Goal: Task Accomplishment & Management: Use online tool/utility

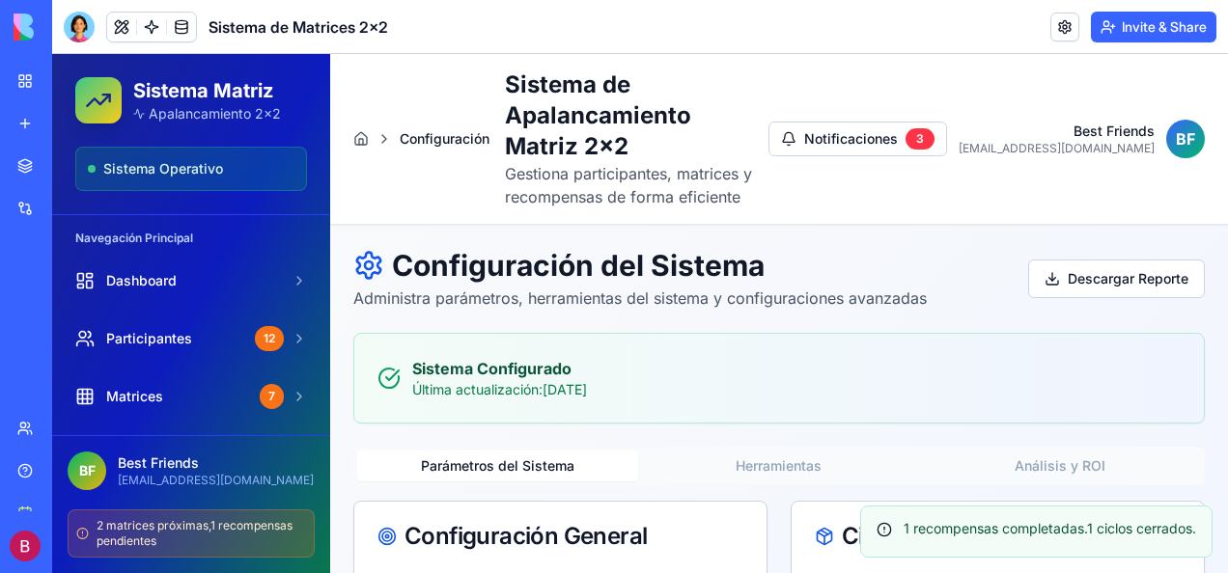
scroll to position [193, 0]
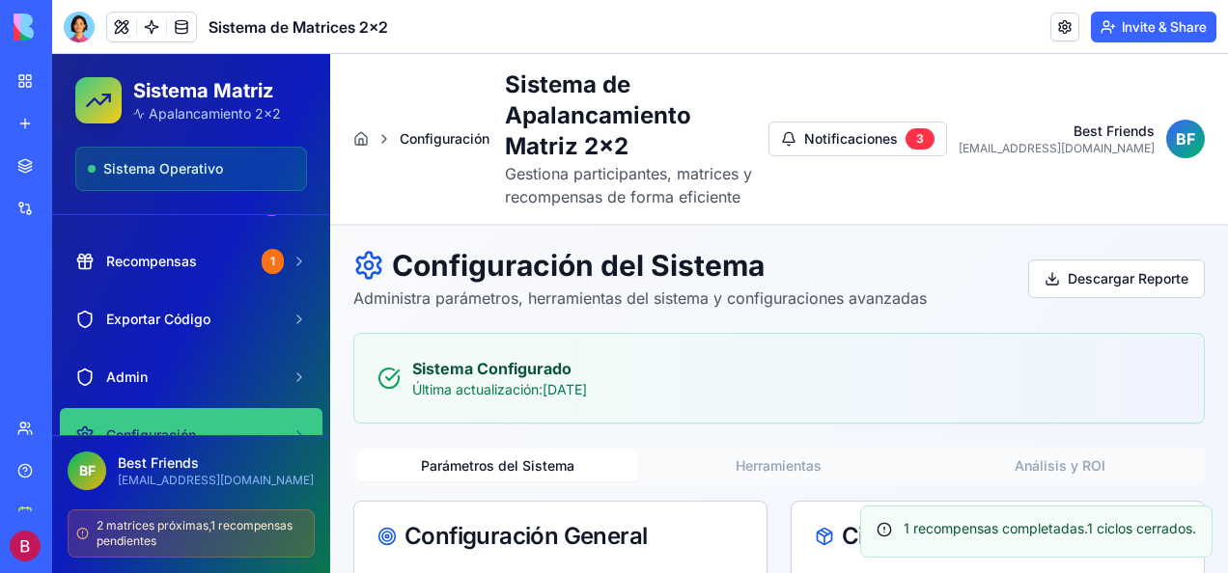
click at [489, 42] on header "Sistema de Matrices 2x2 Invite & Share" at bounding box center [640, 27] width 1176 height 54
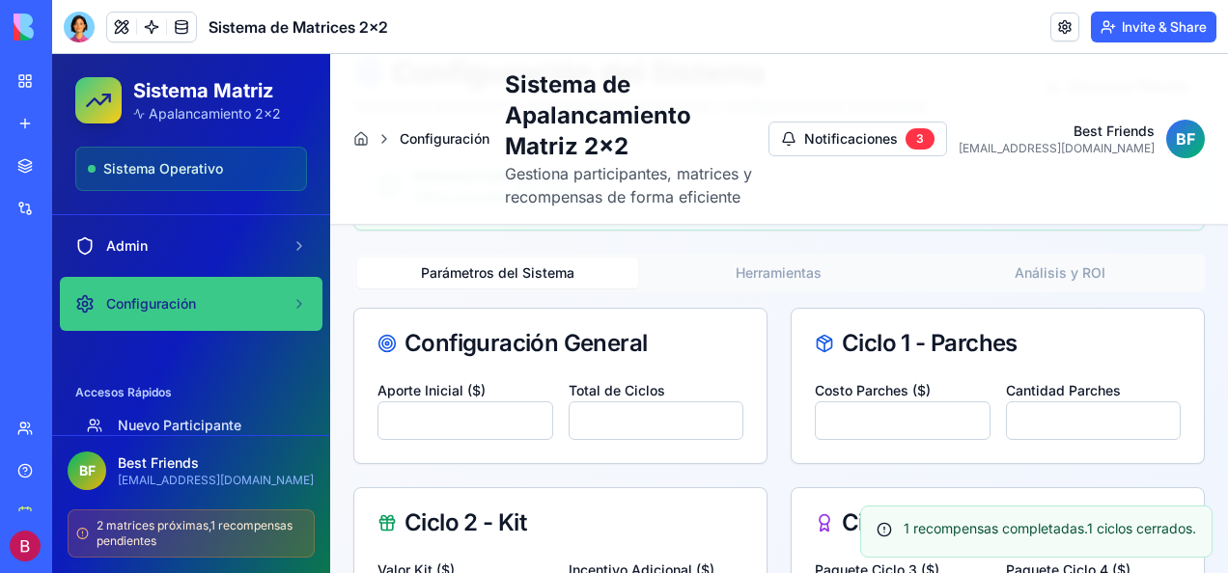
scroll to position [373, 0]
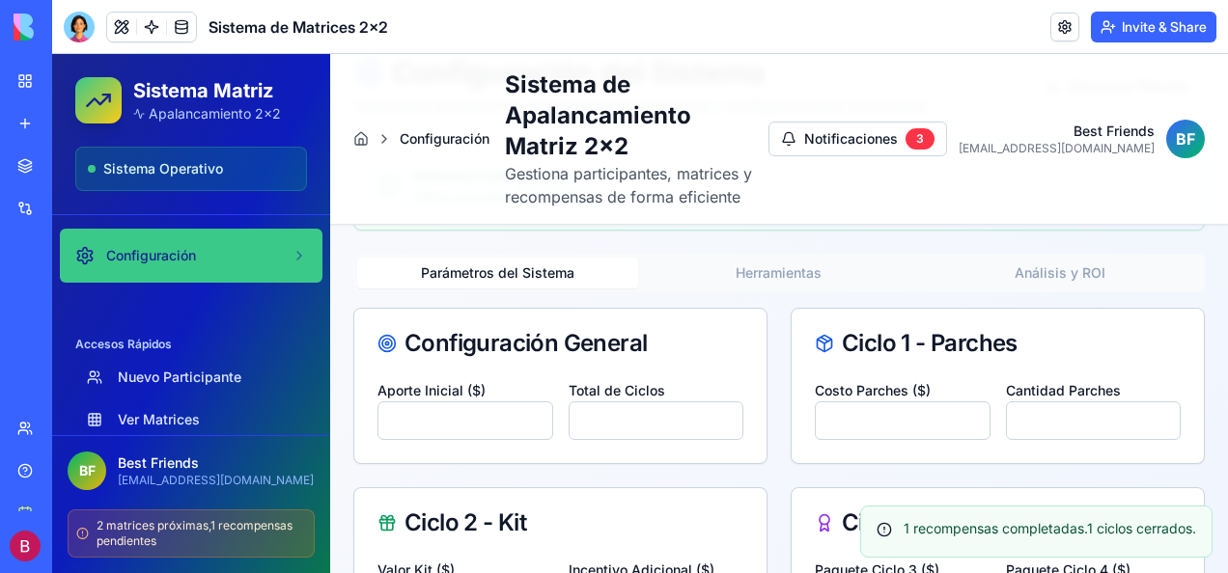
click at [151, 252] on span "Configuración" at bounding box center [151, 255] width 90 height 19
click at [281, 246] on link "Configuración" at bounding box center [191, 256] width 263 height 54
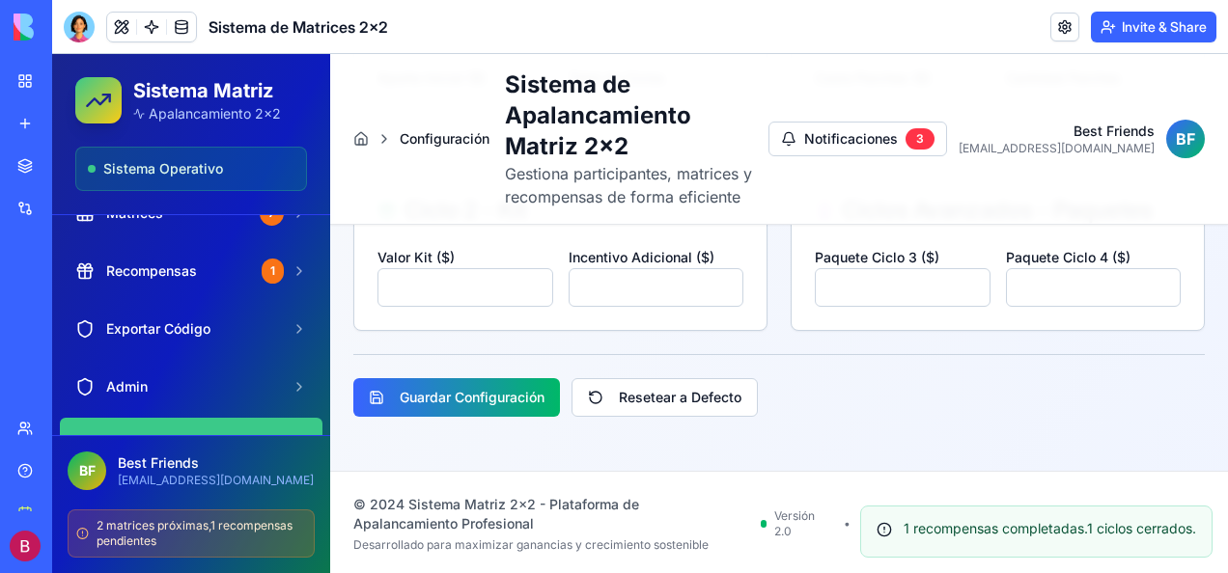
scroll to position [177, 0]
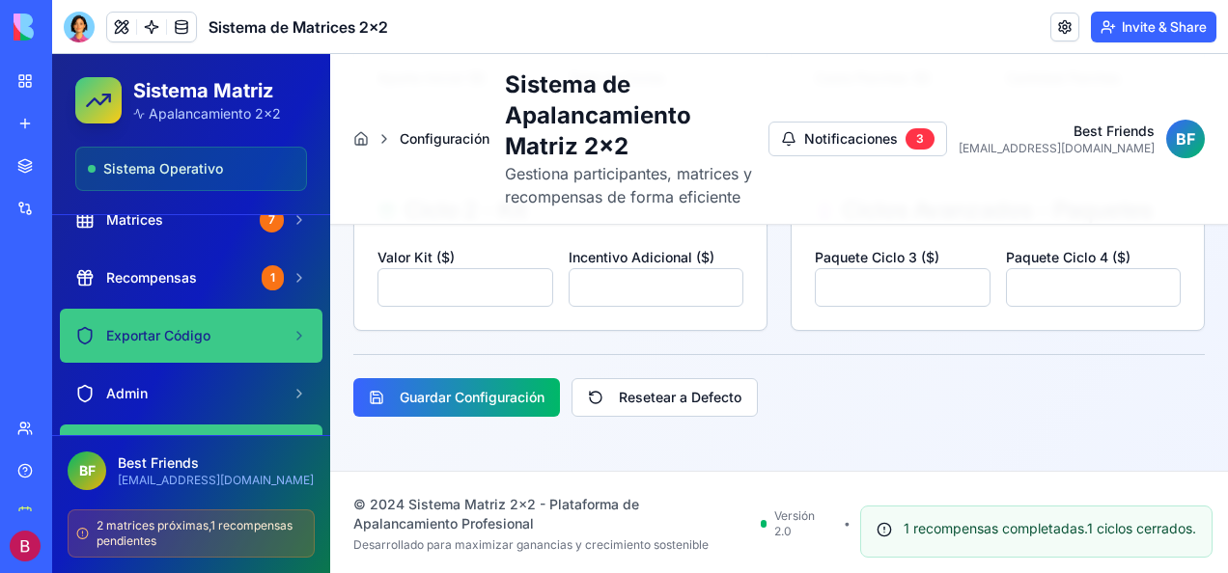
click at [172, 321] on link "Exportar Código" at bounding box center [191, 336] width 263 height 54
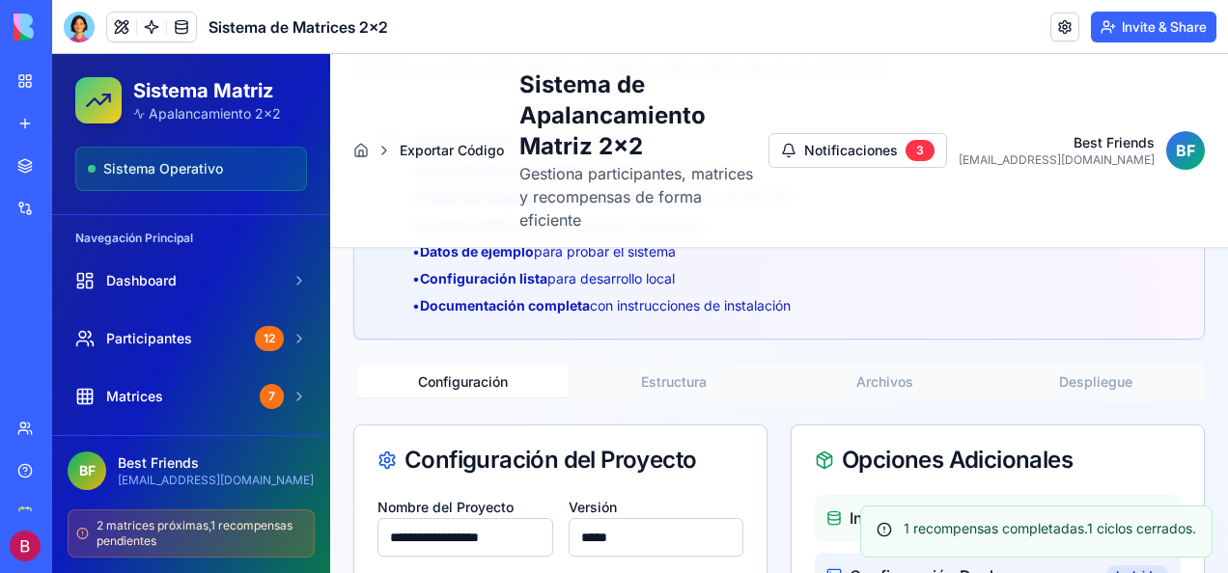
scroll to position [377, 0]
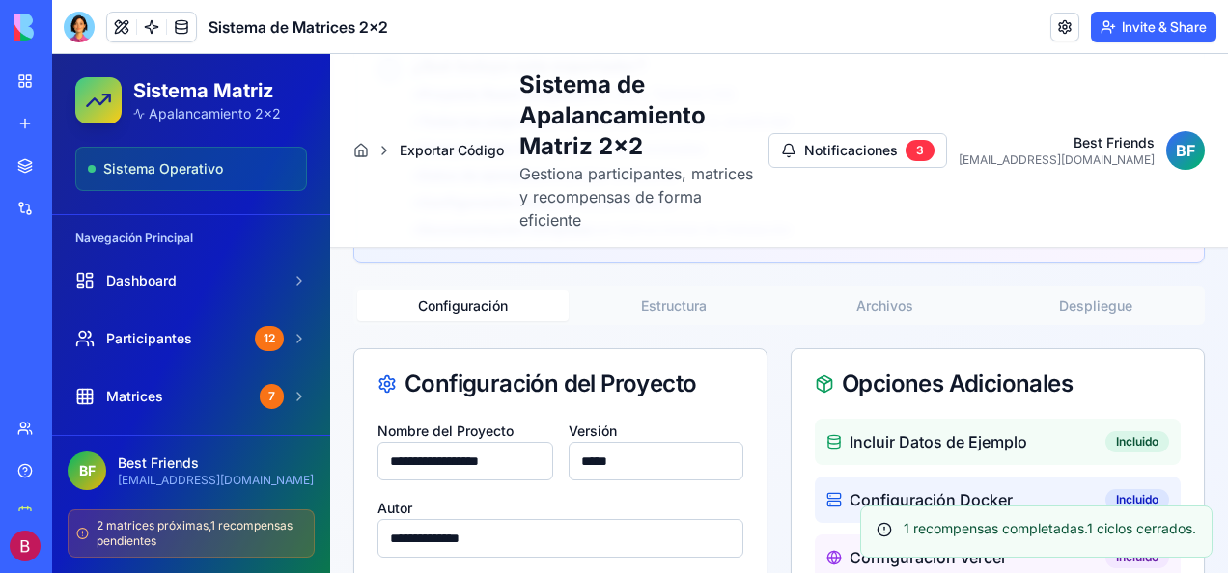
click at [672, 291] on button "Estructura" at bounding box center [674, 306] width 211 height 31
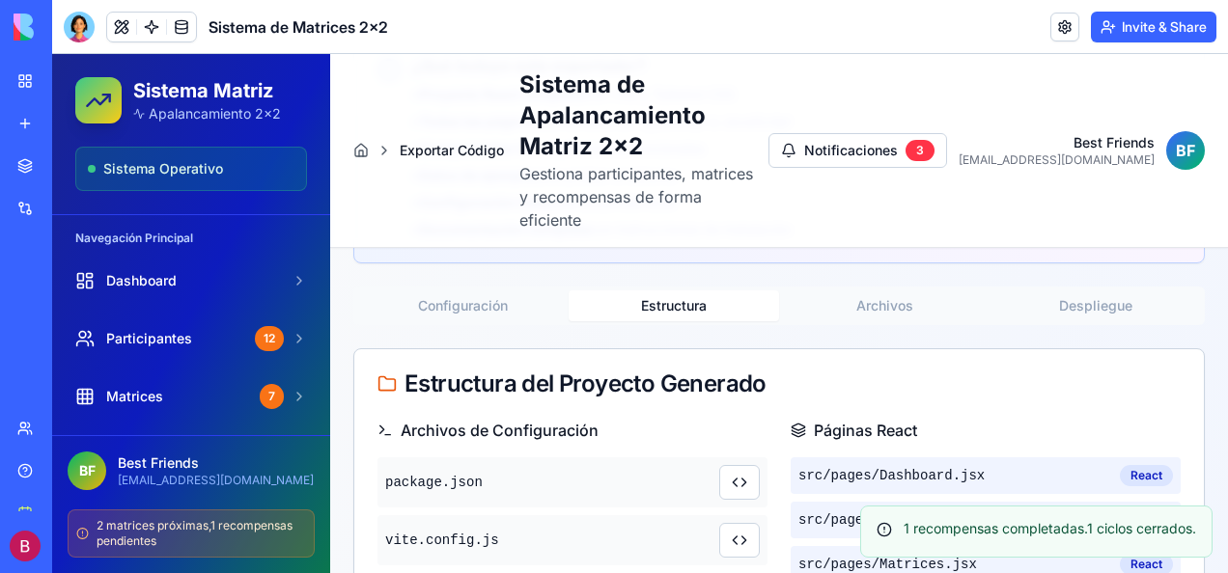
click at [672, 291] on button "Estructura" at bounding box center [674, 306] width 211 height 31
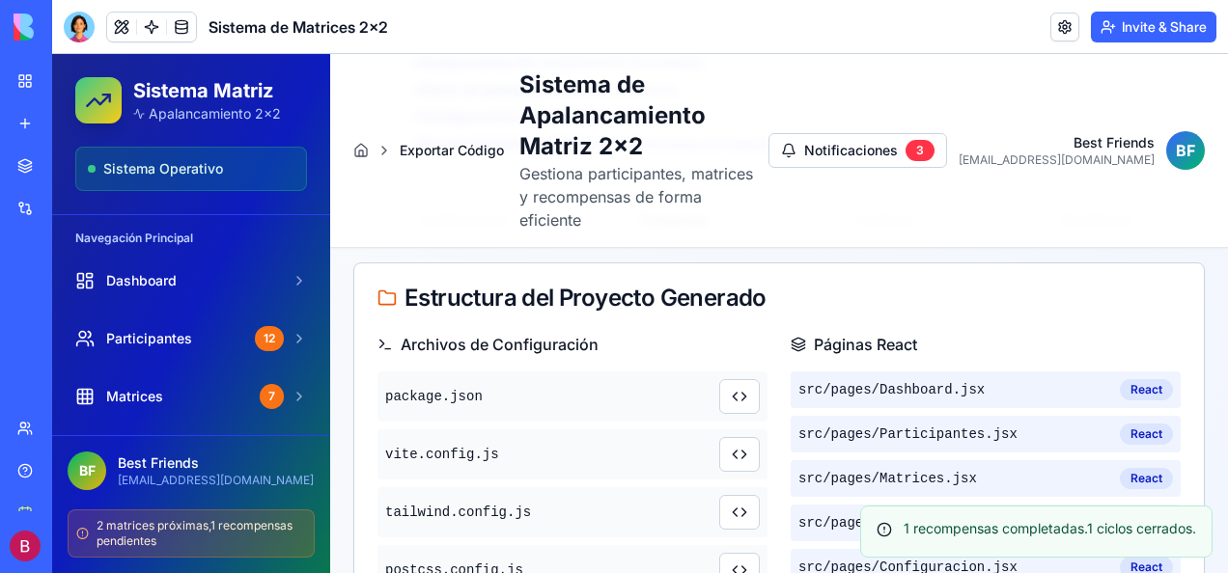
scroll to position [537, 0]
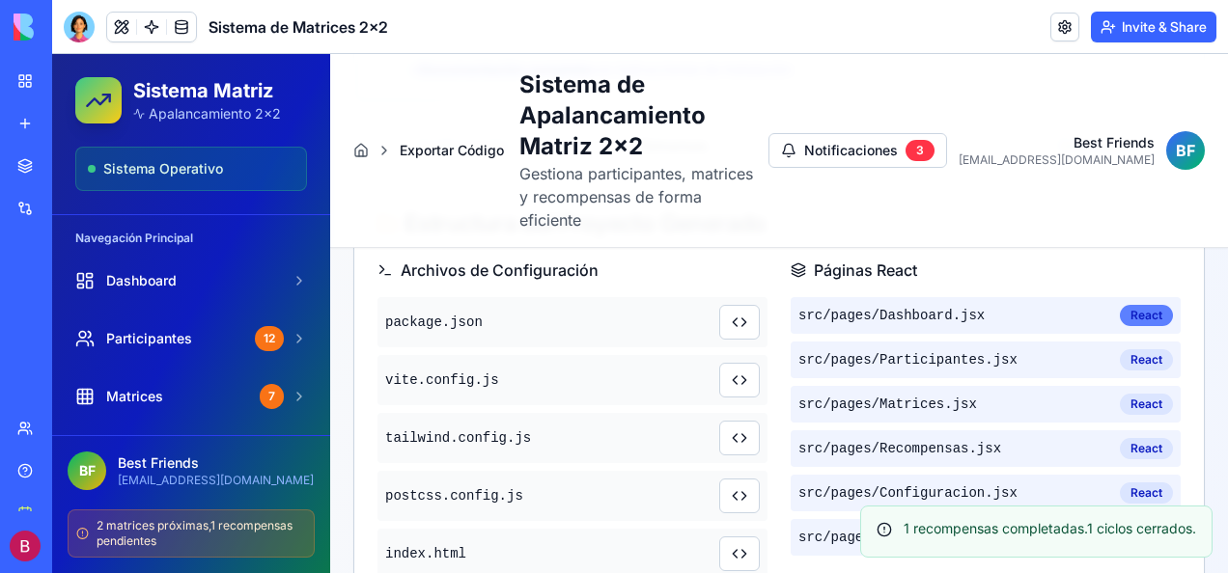
click at [1131, 305] on div "React" at bounding box center [1146, 315] width 53 height 21
click at [1137, 350] on div "React" at bounding box center [1146, 360] width 53 height 21
click at [1025, 342] on div "src/pages/ Participantes.jsx React" at bounding box center [986, 360] width 390 height 37
